Goal: Find specific page/section: Find specific page/section

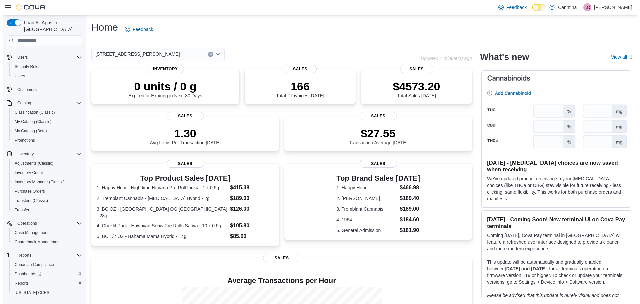
scroll to position [31, 0]
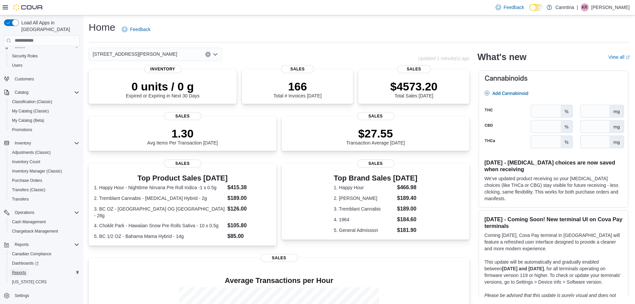
click at [17, 268] on span "Reports" at bounding box center [19, 272] width 14 height 8
